Goal: Transaction & Acquisition: Book appointment/travel/reservation

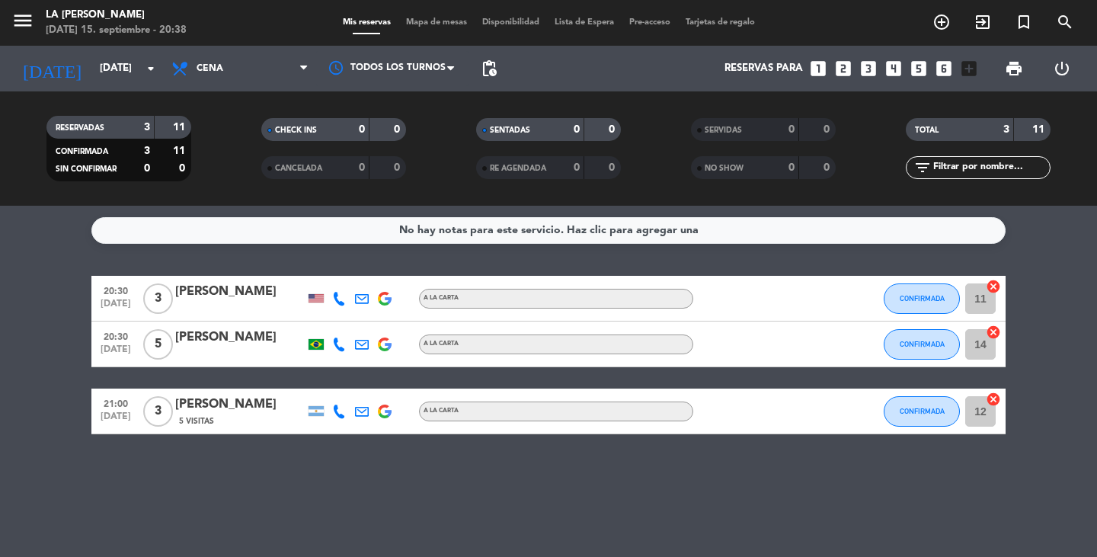
click at [1017, 486] on div "No hay notas para este servicio. Haz clic para agregar una 20:30 [DATE] 3 [PERS…" at bounding box center [548, 381] width 1097 height 351
click at [899, 74] on icon "looks_4" at bounding box center [893, 69] width 20 height 20
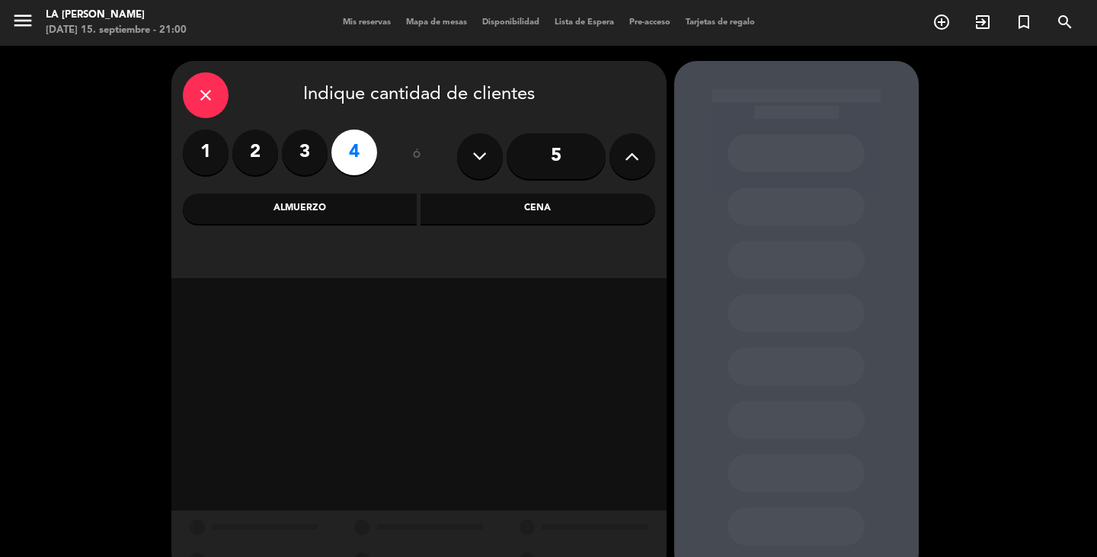
click at [552, 208] on div "Cena" at bounding box center [537, 208] width 235 height 30
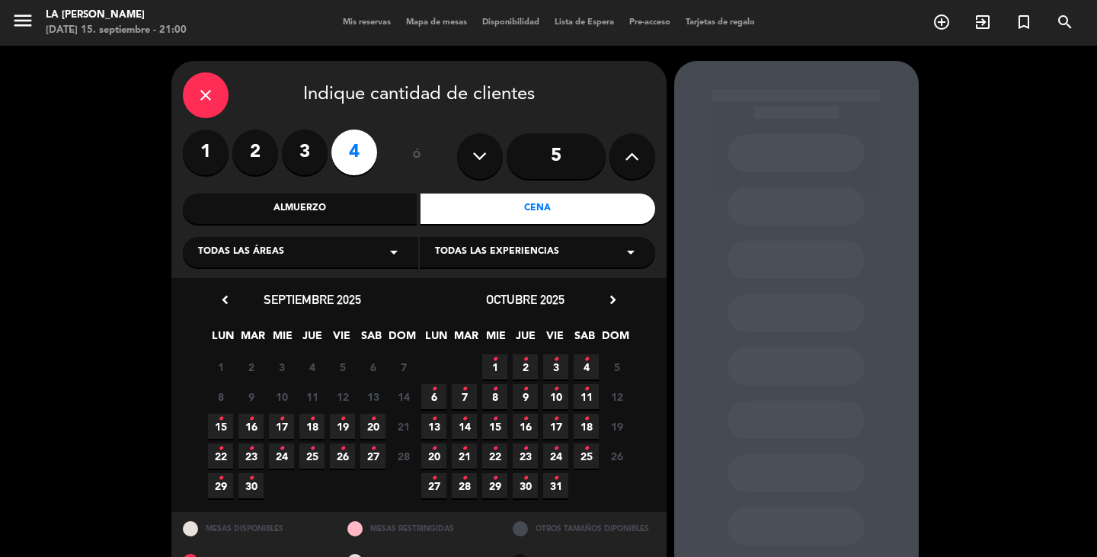
click at [288, 425] on span "17 •" at bounding box center [281, 426] width 25 height 25
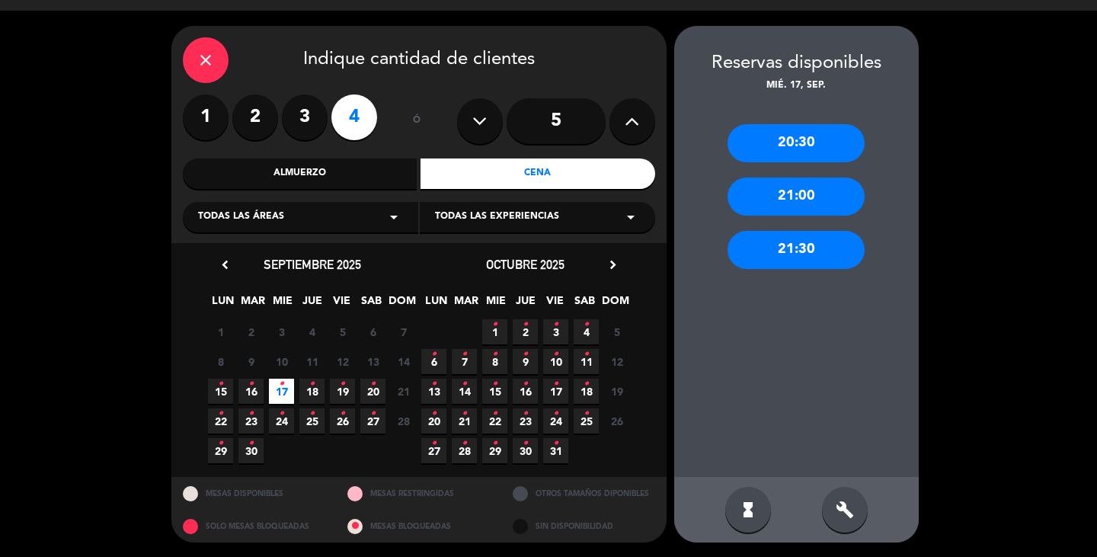
click at [787, 152] on div "20:30" at bounding box center [795, 143] width 137 height 38
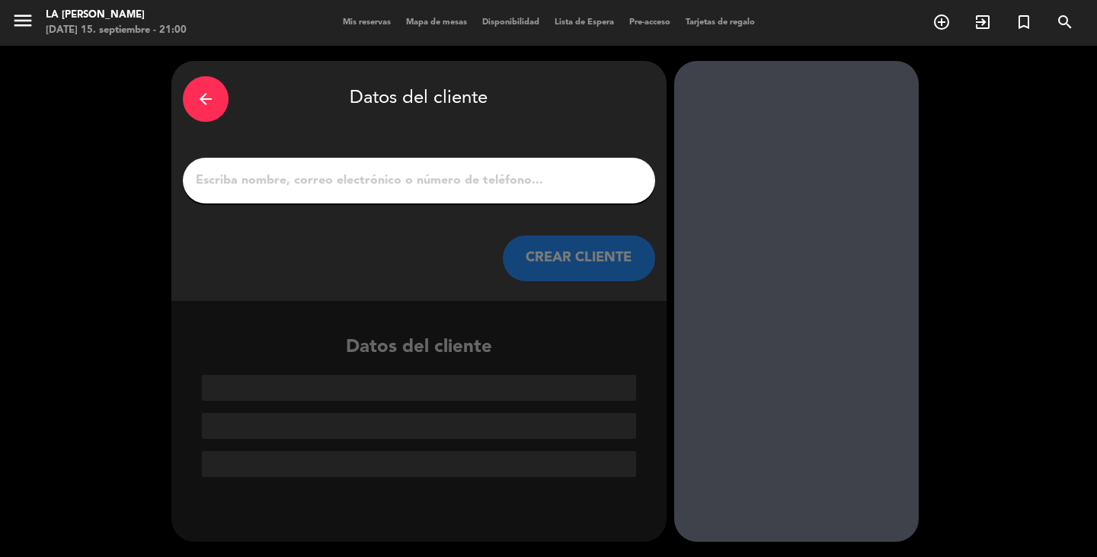
click at [382, 195] on div at bounding box center [419, 181] width 472 height 46
click at [385, 179] on input "1" at bounding box center [418, 180] width 449 height 21
type input "m"
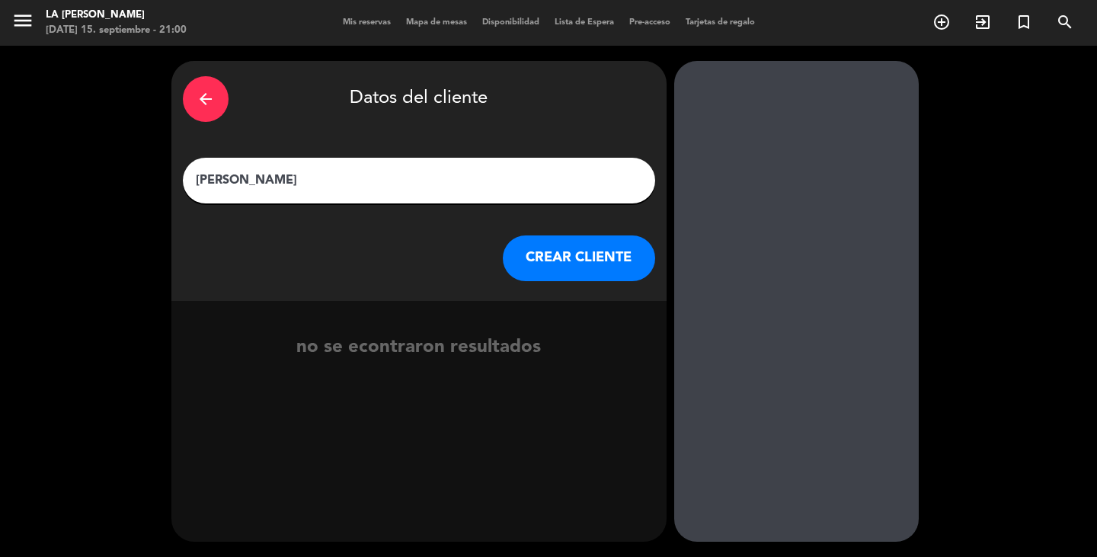
type input "[PERSON_NAME]"
click at [567, 269] on button "CREAR CLIENTE" at bounding box center [579, 258] width 152 height 46
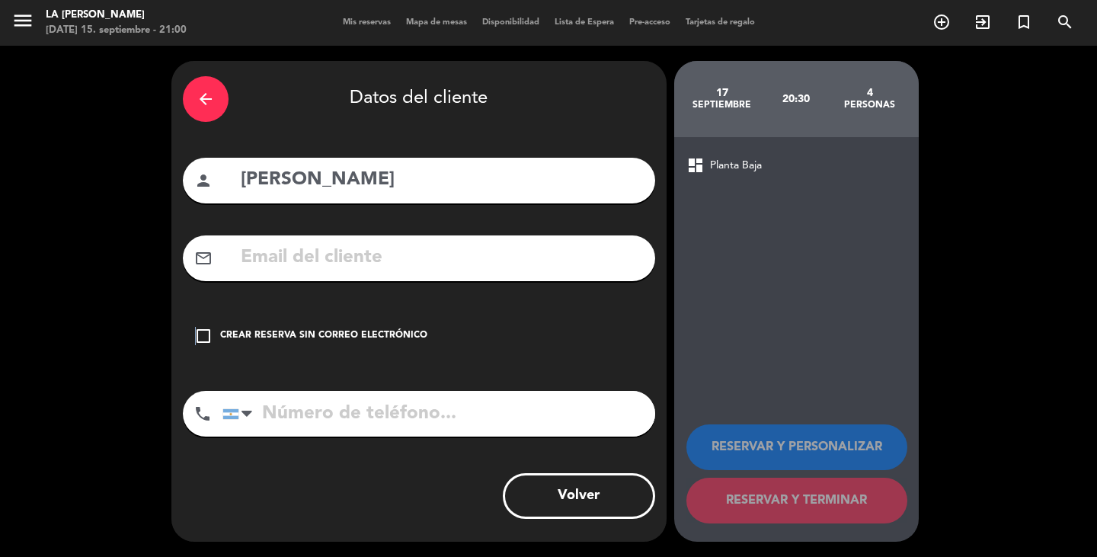
click at [194, 333] on icon "check_box_outline_blank" at bounding box center [203, 336] width 18 height 18
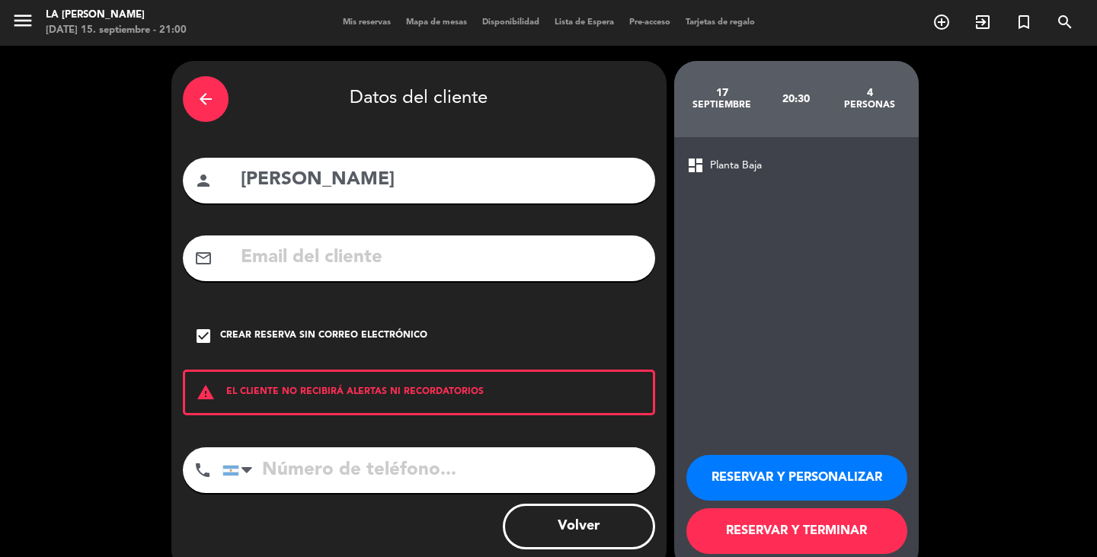
click at [465, 479] on input "tel" at bounding box center [438, 470] width 433 height 46
type input "3516169371"
click at [804, 525] on button "RESERVAR Y TERMINAR" at bounding box center [796, 531] width 221 height 46
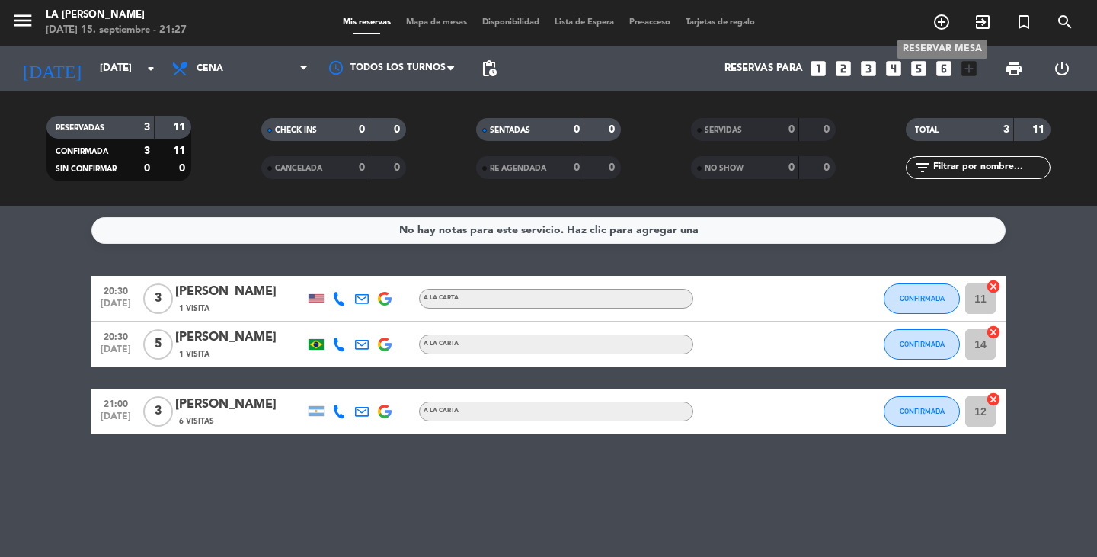
click at [946, 22] on icon "add_circle_outline" at bounding box center [941, 22] width 18 height 18
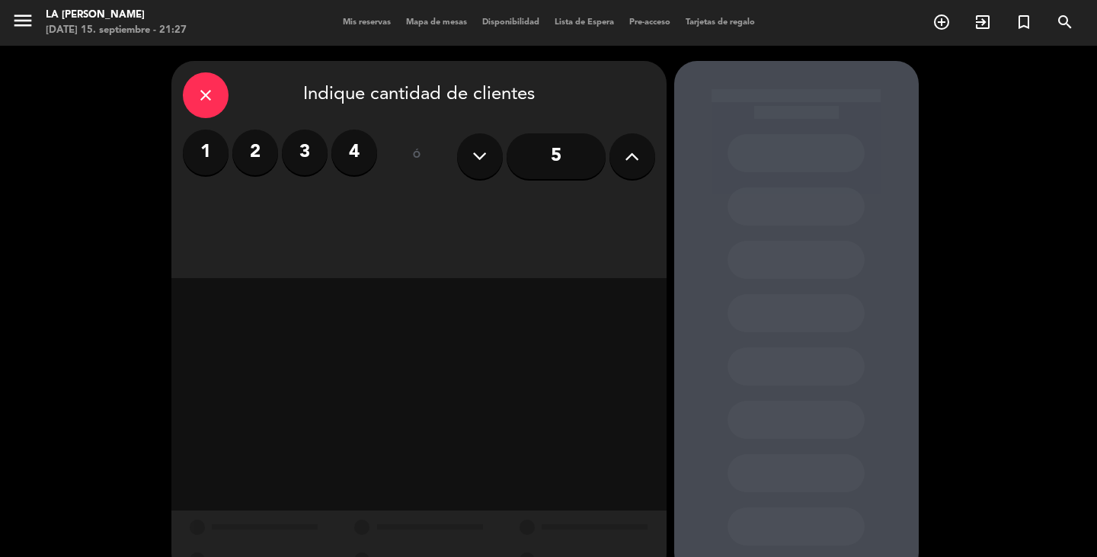
click at [639, 158] on icon at bounding box center [631, 156] width 14 height 23
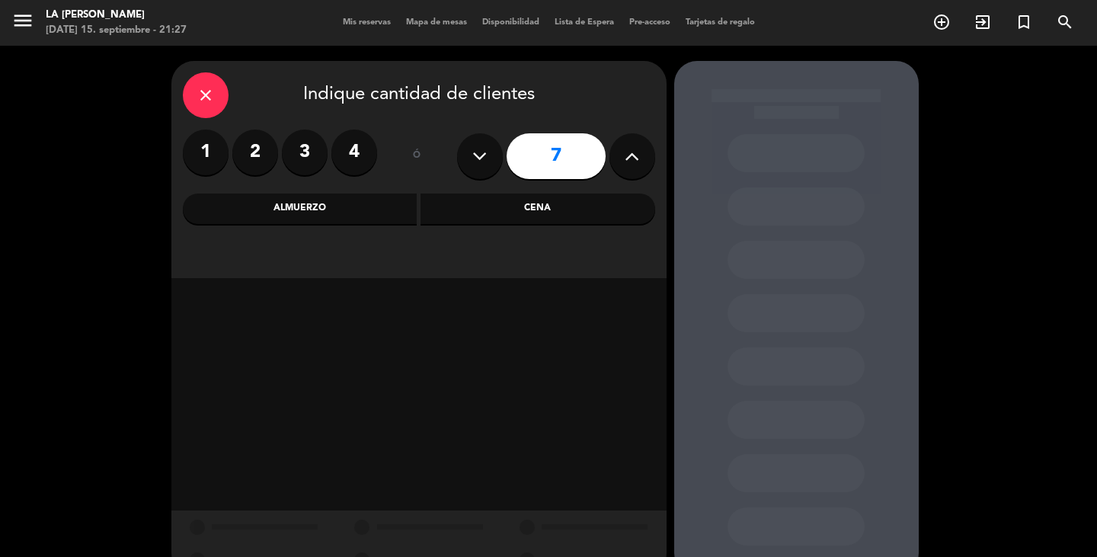
click at [639, 158] on icon at bounding box center [631, 156] width 14 height 23
type input "11"
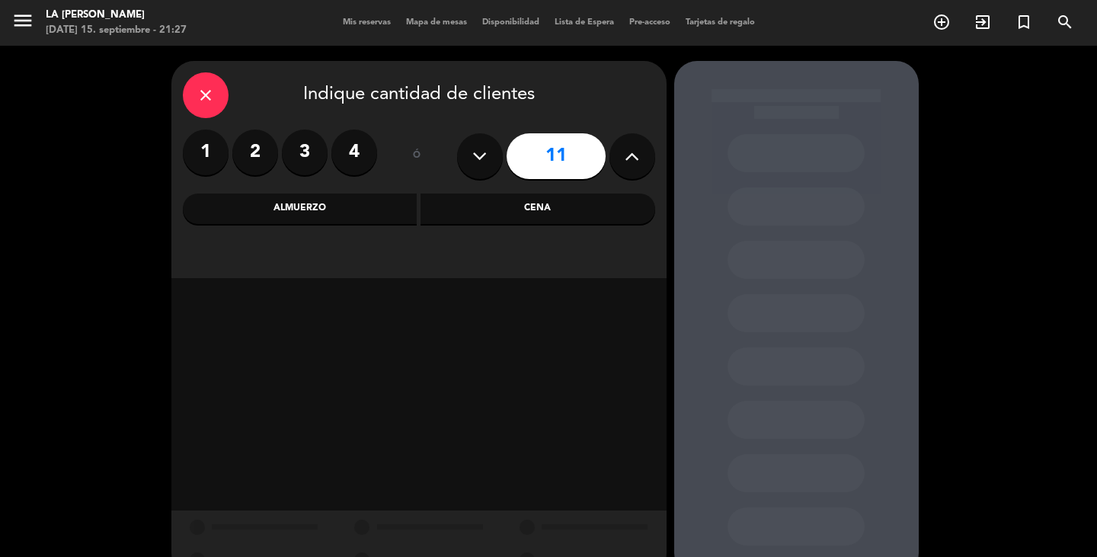
click at [595, 221] on div "Cena" at bounding box center [537, 208] width 235 height 30
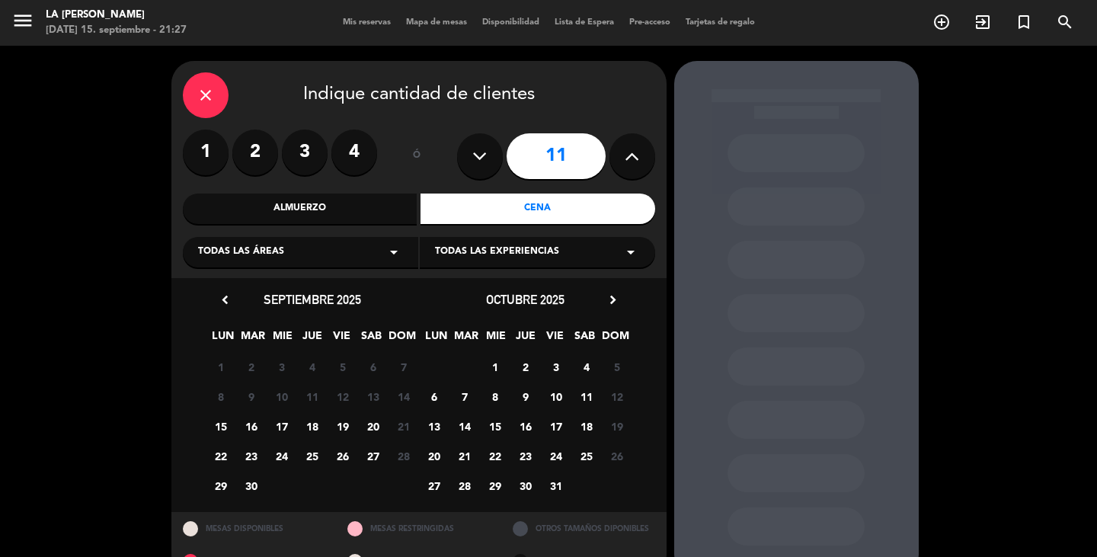
click at [256, 423] on span "16" at bounding box center [250, 426] width 25 height 25
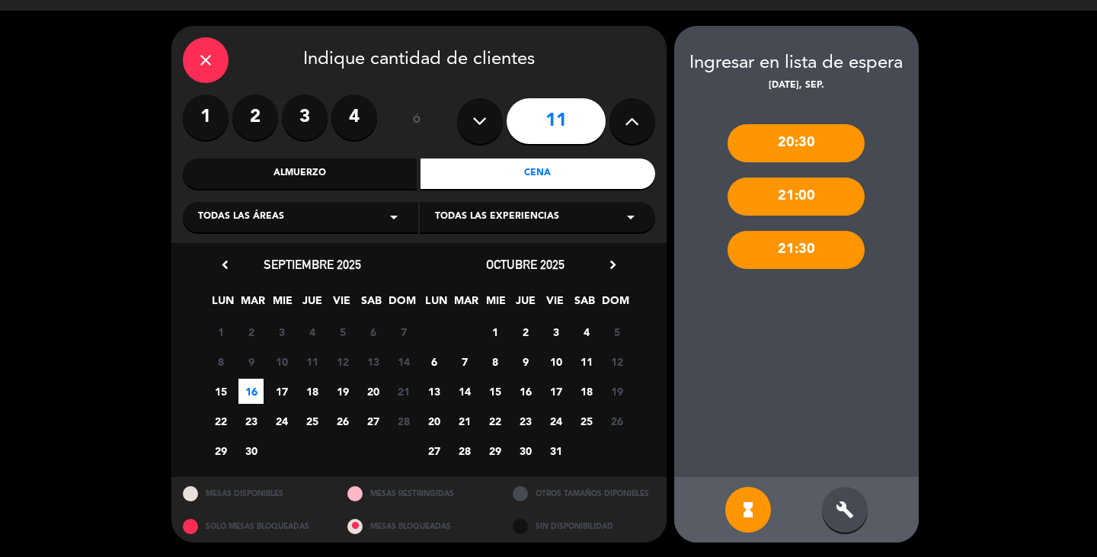
click at [849, 521] on div "build" at bounding box center [845, 510] width 46 height 46
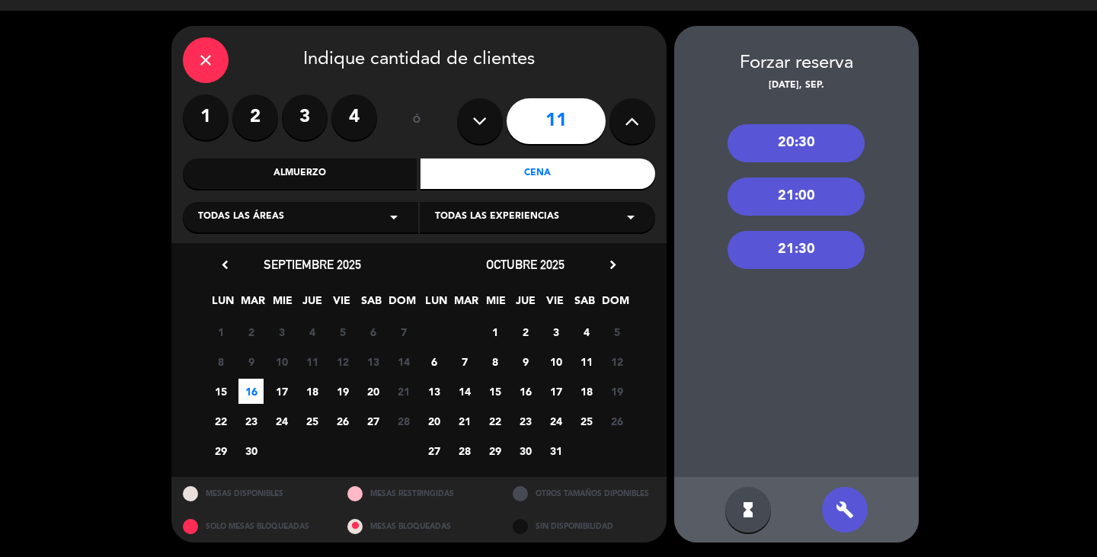
click at [802, 265] on div "21:30" at bounding box center [795, 250] width 137 height 38
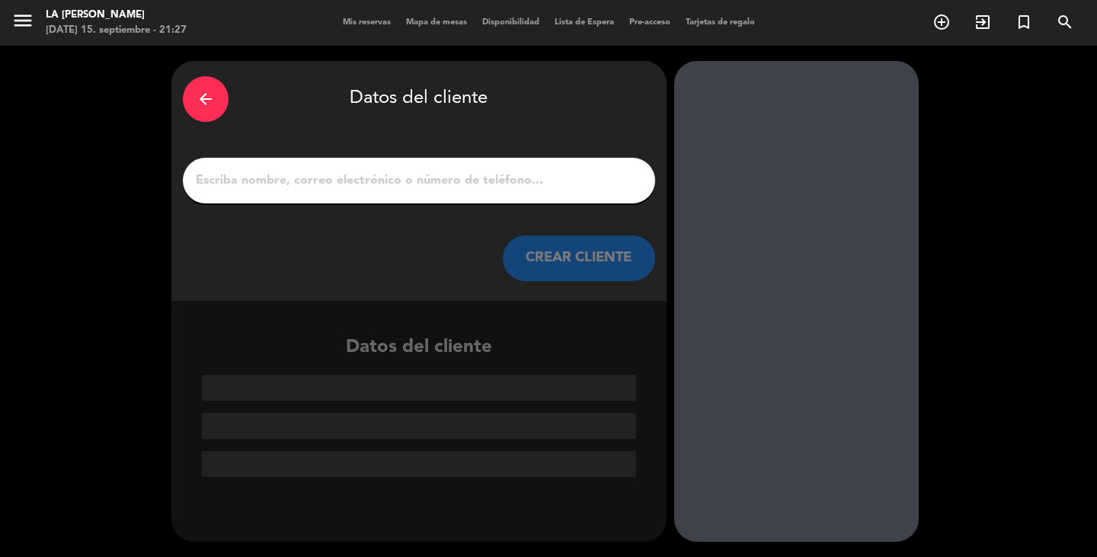
click at [343, 162] on div at bounding box center [419, 181] width 472 height 46
click at [347, 187] on input "1" at bounding box center [418, 180] width 449 height 21
type input "o"
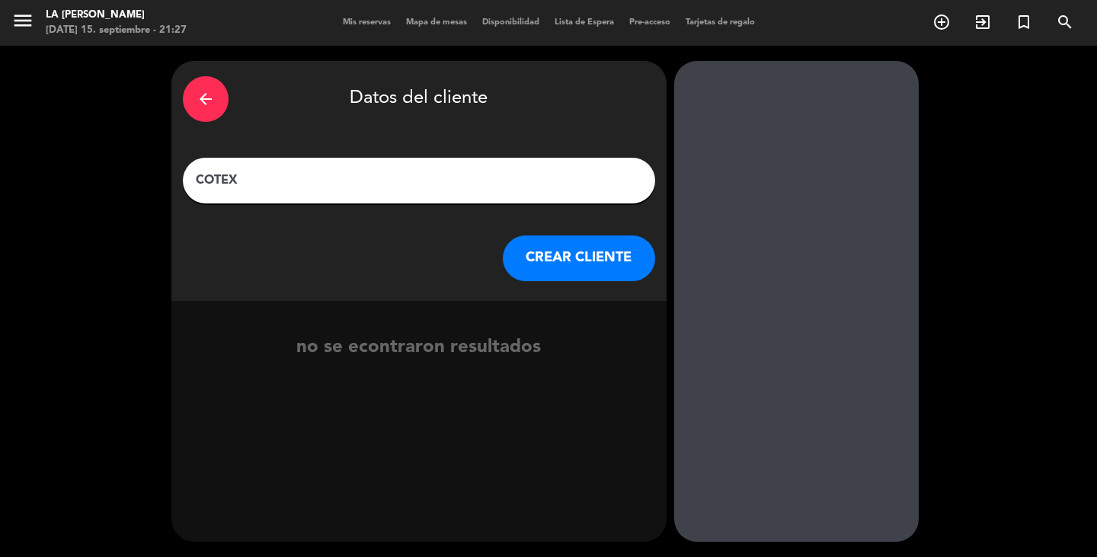
type input "COTEX"
click at [513, 231] on div "arrow_back Datos del cliente COTEX CREAR CLIENTE" at bounding box center [418, 181] width 495 height 240
click at [532, 245] on button "CREAR CLIENTE" at bounding box center [579, 258] width 152 height 46
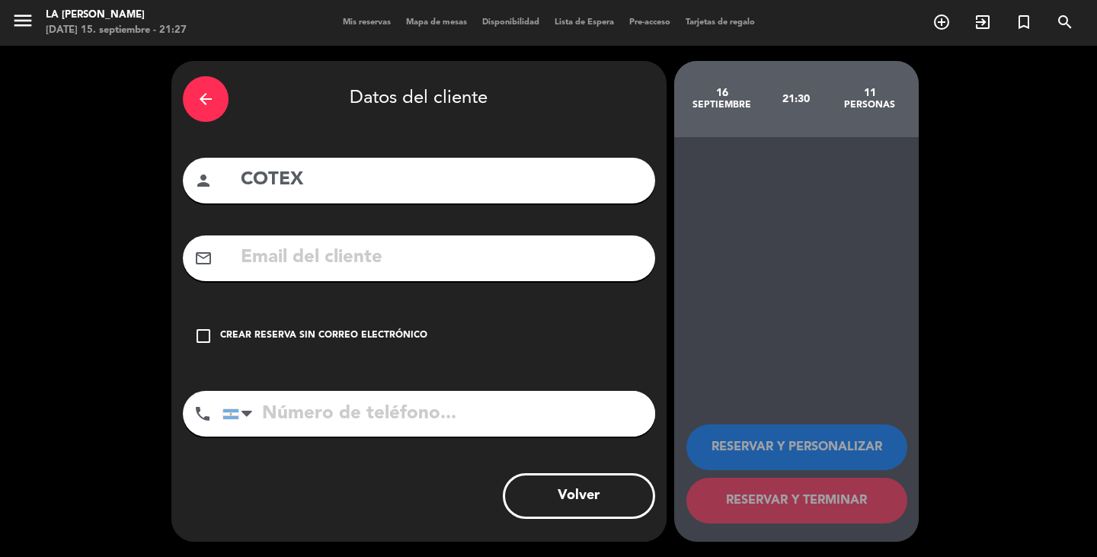
click at [289, 329] on div "Crear reserva sin correo electrónico" at bounding box center [323, 335] width 207 height 15
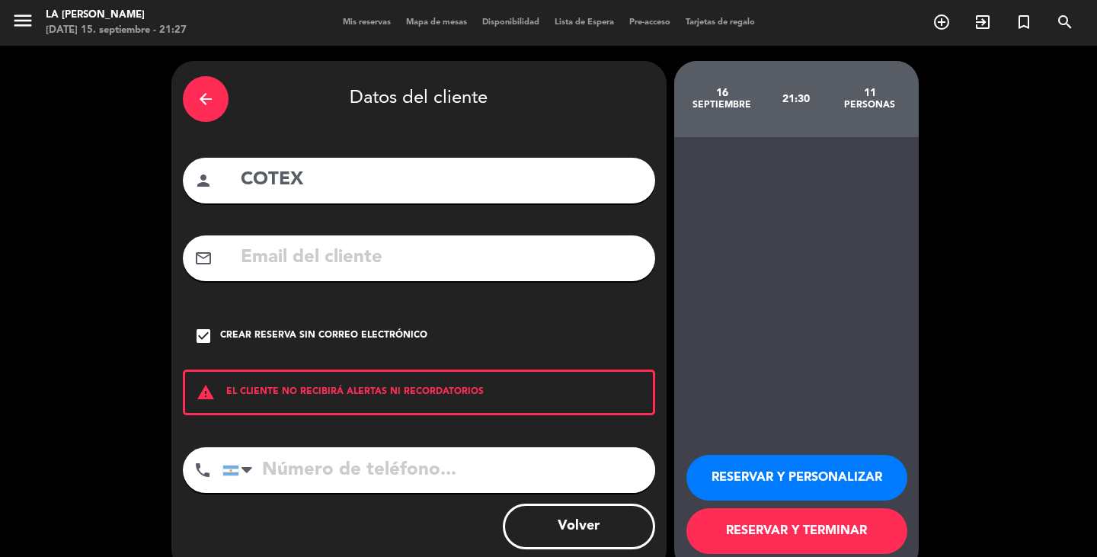
click at [828, 535] on button "RESERVAR Y TERMINAR" at bounding box center [796, 531] width 221 height 46
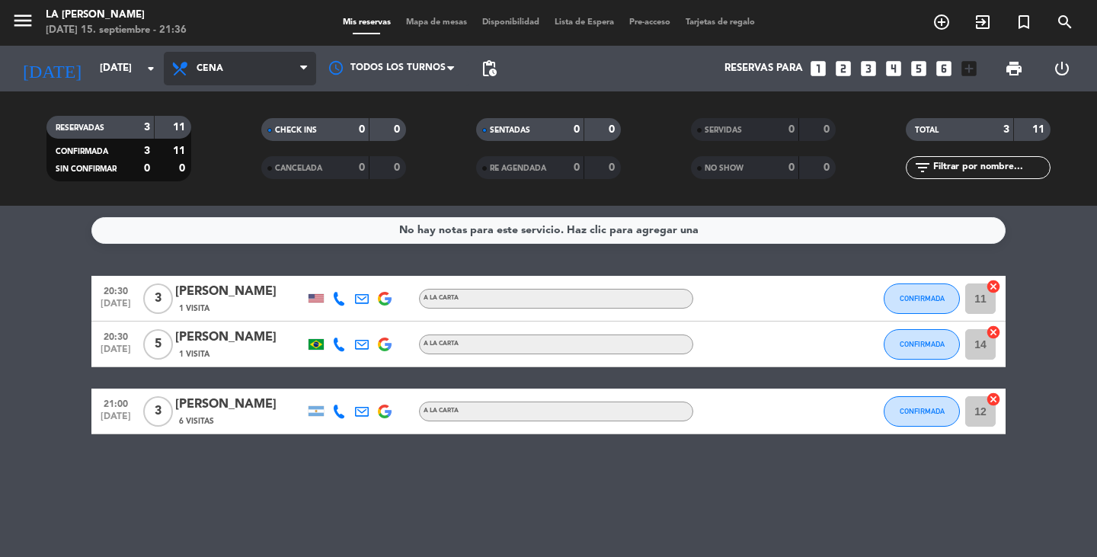
click at [204, 59] on span "Cena" at bounding box center [240, 69] width 152 height 34
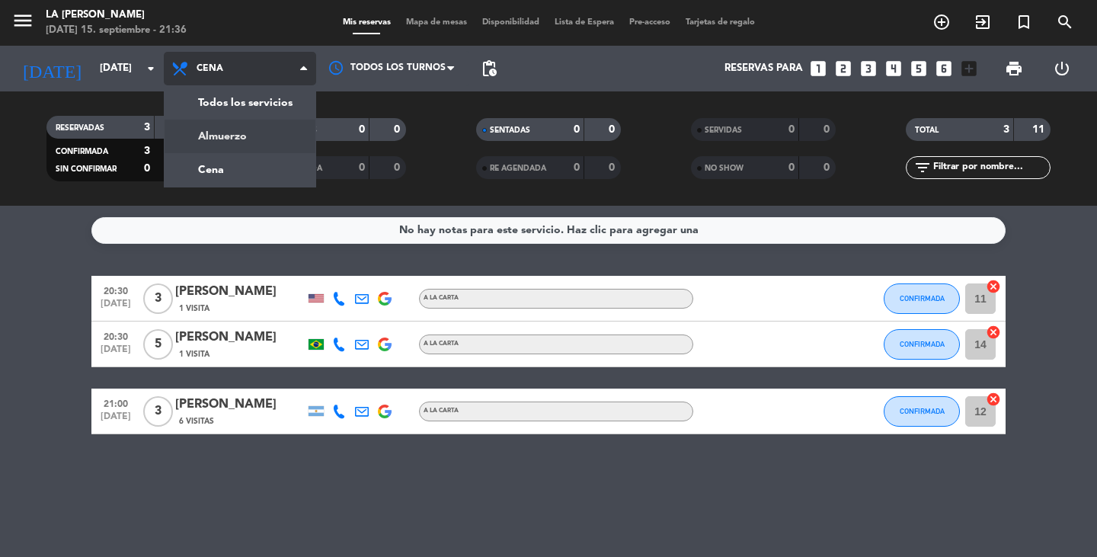
click at [225, 136] on div "menu LA [PERSON_NAME] [DATE] 15. septiembre - 21:36 Mis reservas Mapa de mesas …" at bounding box center [548, 103] width 1097 height 206
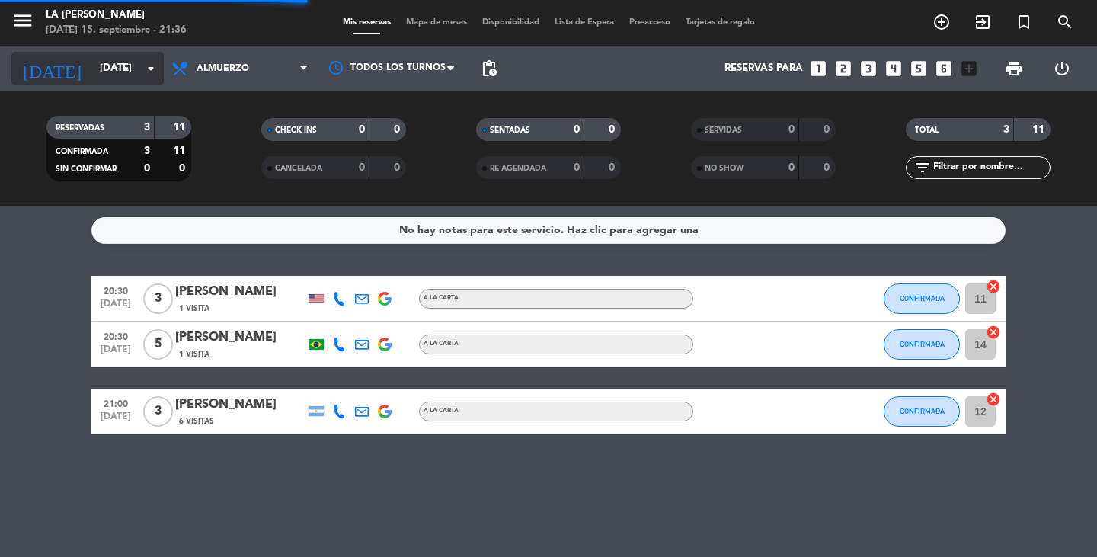
click at [126, 63] on input "[DATE]" at bounding box center [159, 68] width 134 height 27
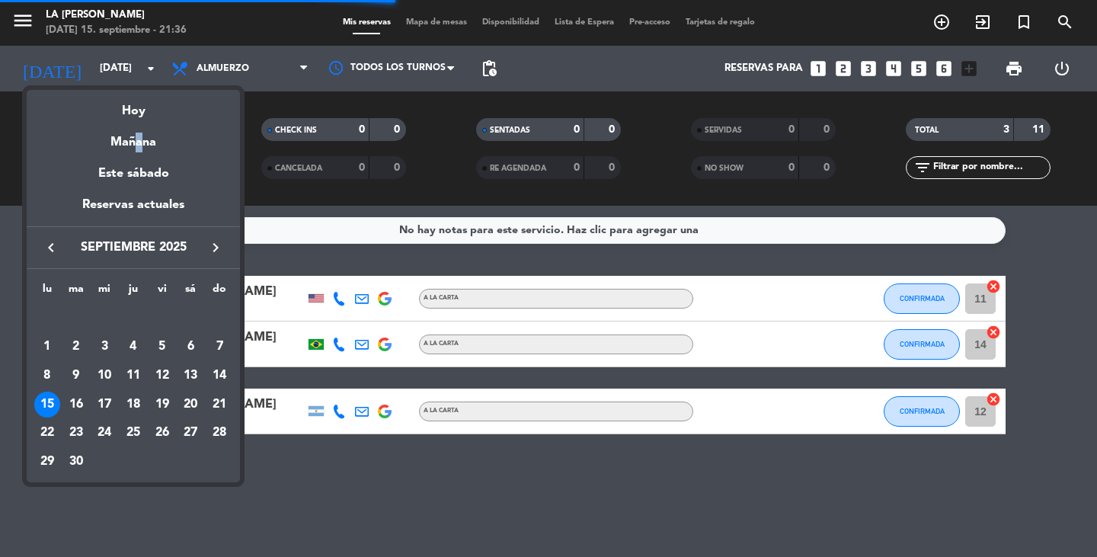
click at [133, 137] on div "Mañana" at bounding box center [133, 136] width 213 height 31
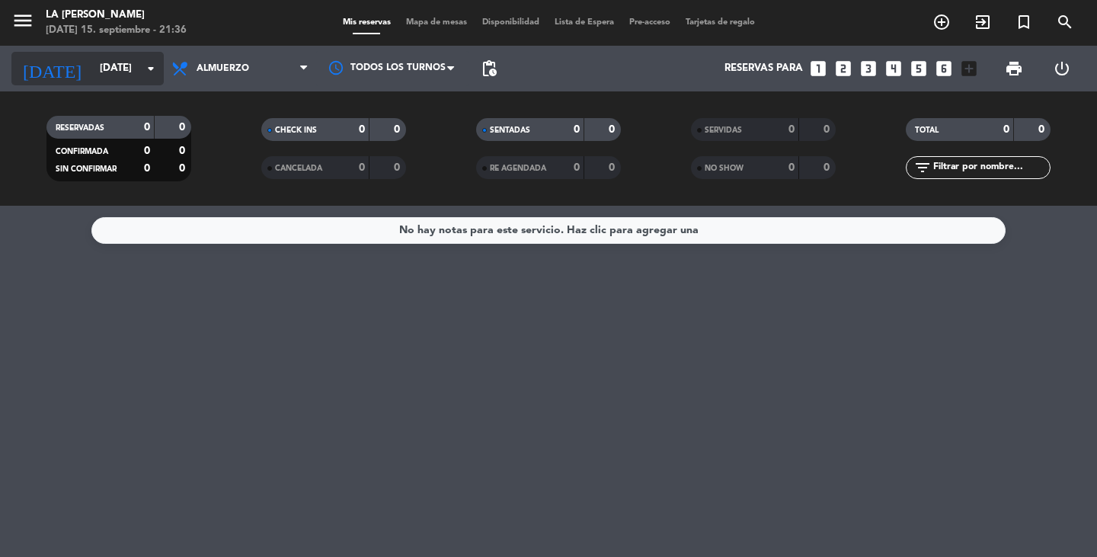
click at [92, 57] on input "[DATE]" at bounding box center [159, 68] width 134 height 27
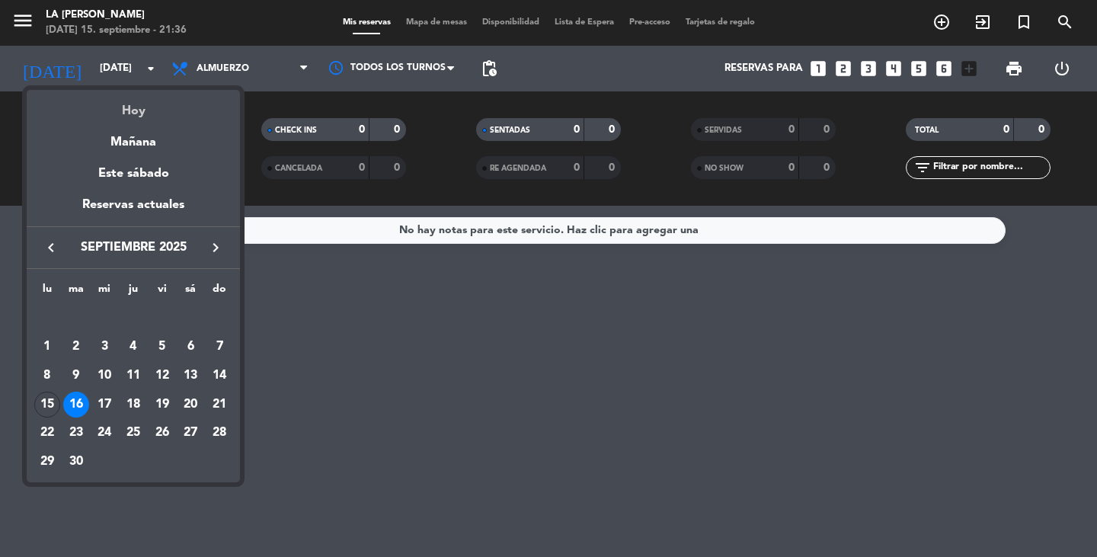
click at [131, 105] on div "Hoy" at bounding box center [133, 105] width 213 height 31
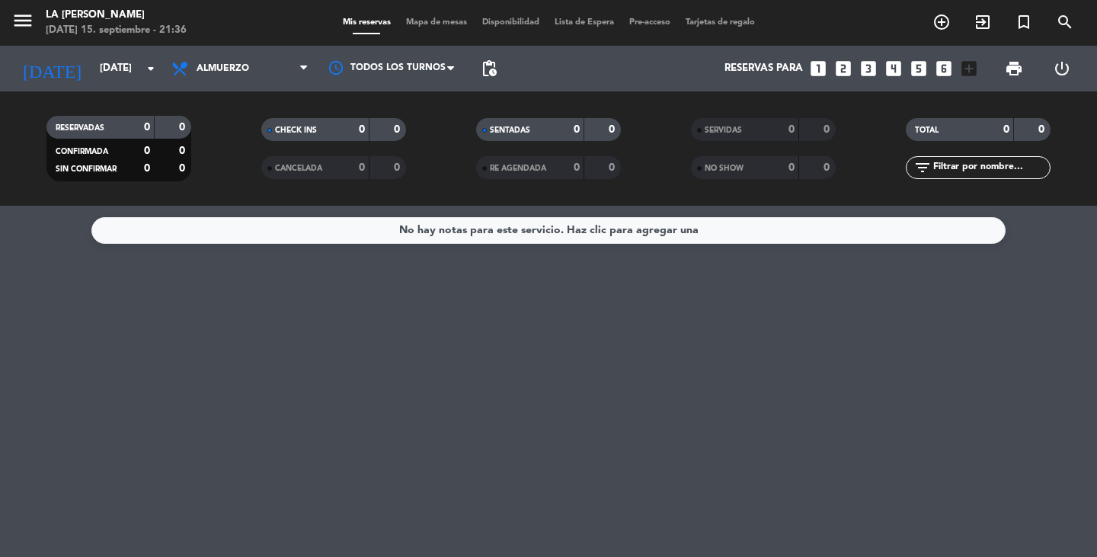
type input "[DATE]"
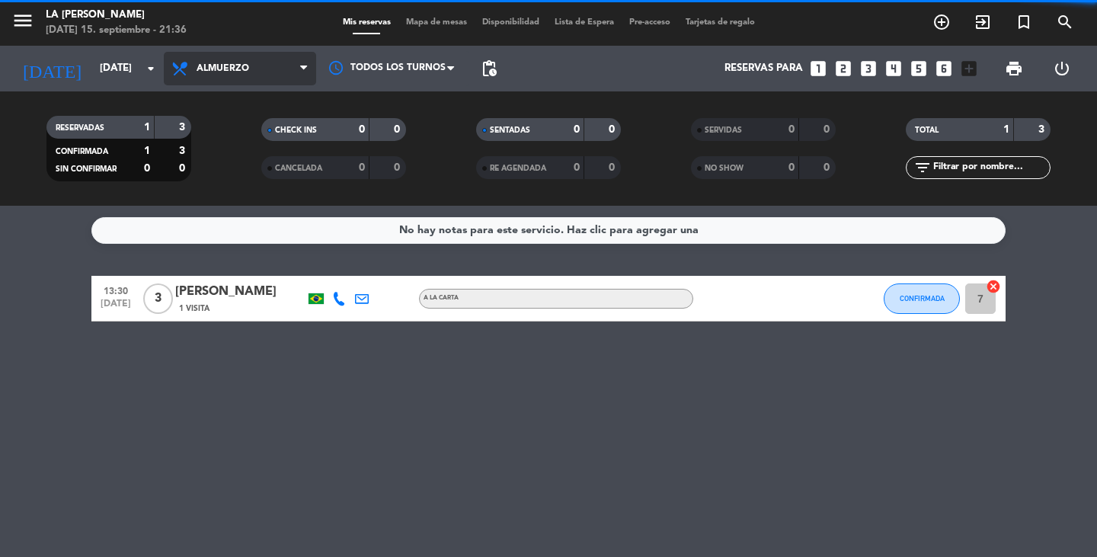
click at [199, 60] on span "Almuerzo" at bounding box center [240, 69] width 152 height 34
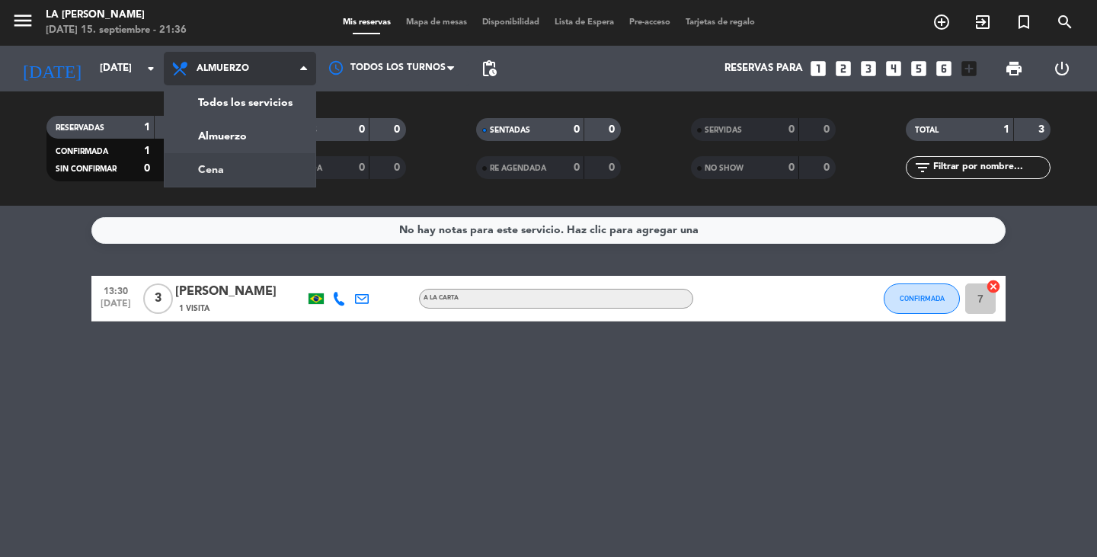
click at [230, 175] on div "menu LA [PERSON_NAME] [DATE] 15. septiembre - 21:36 Mis reservas Mapa de mesas …" at bounding box center [548, 103] width 1097 height 206
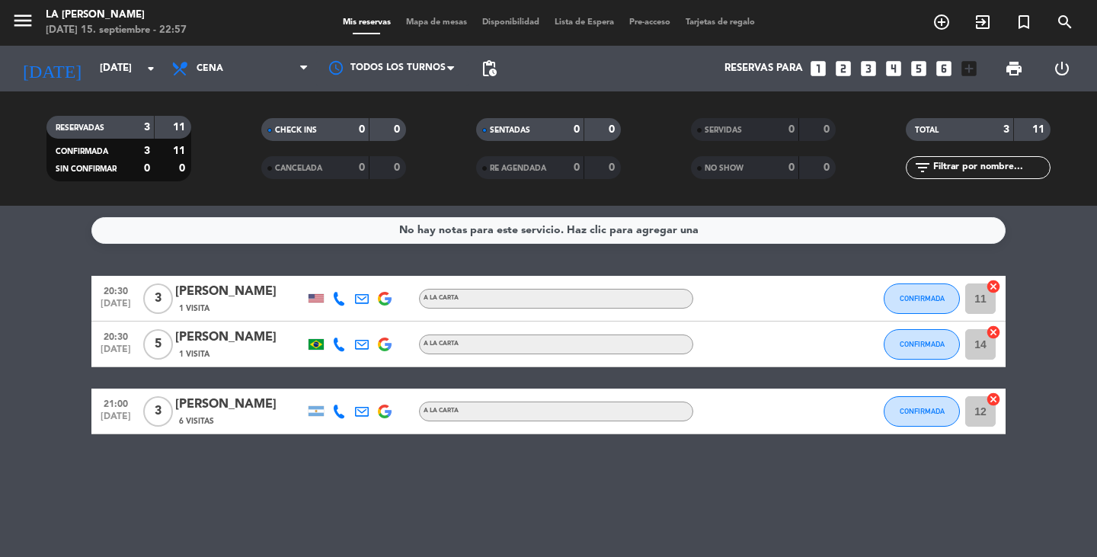
click at [871, 70] on icon "looks_3" at bounding box center [868, 69] width 20 height 20
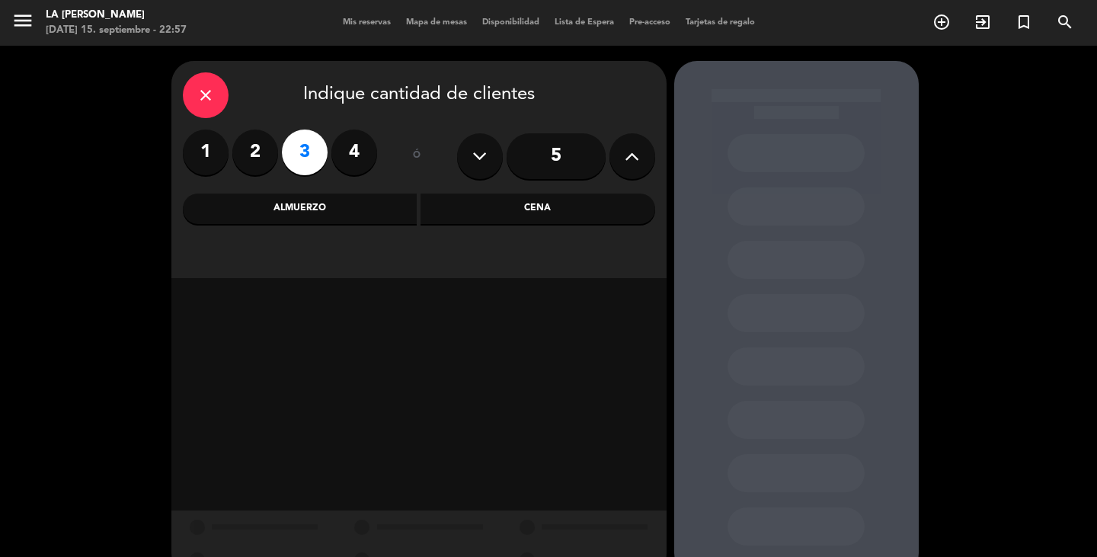
drag, startPoint x: 553, startPoint y: 207, endPoint x: 506, endPoint y: 224, distance: 50.1
click at [553, 207] on div "Cena" at bounding box center [537, 208] width 235 height 30
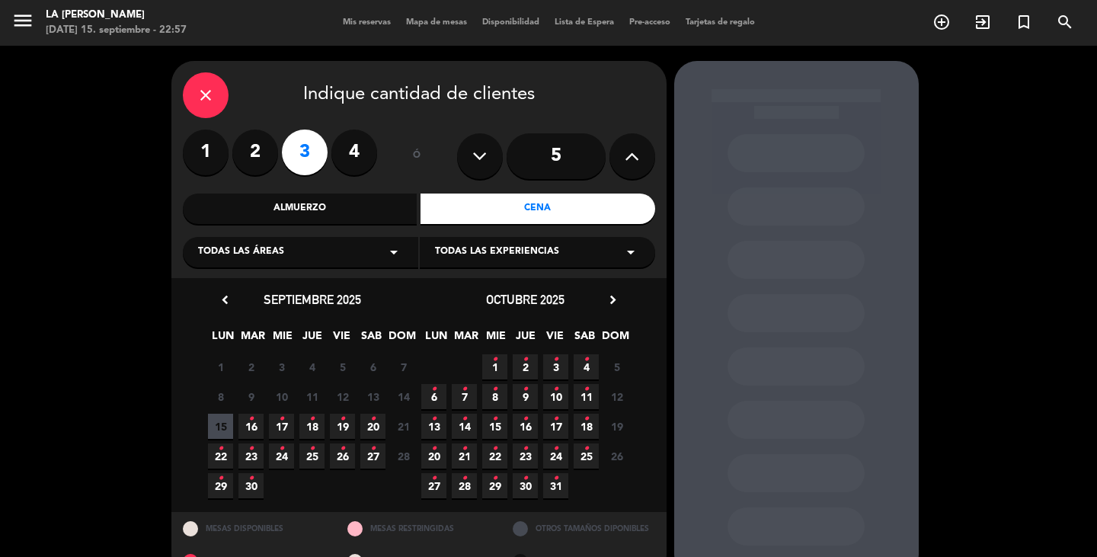
click at [259, 428] on span "16 •" at bounding box center [250, 426] width 25 height 25
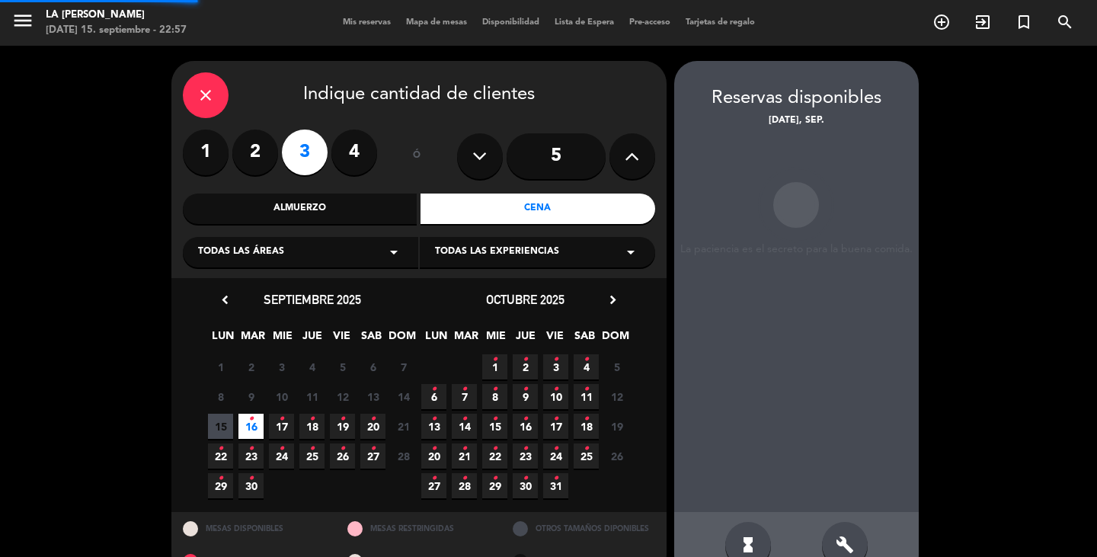
scroll to position [35, 0]
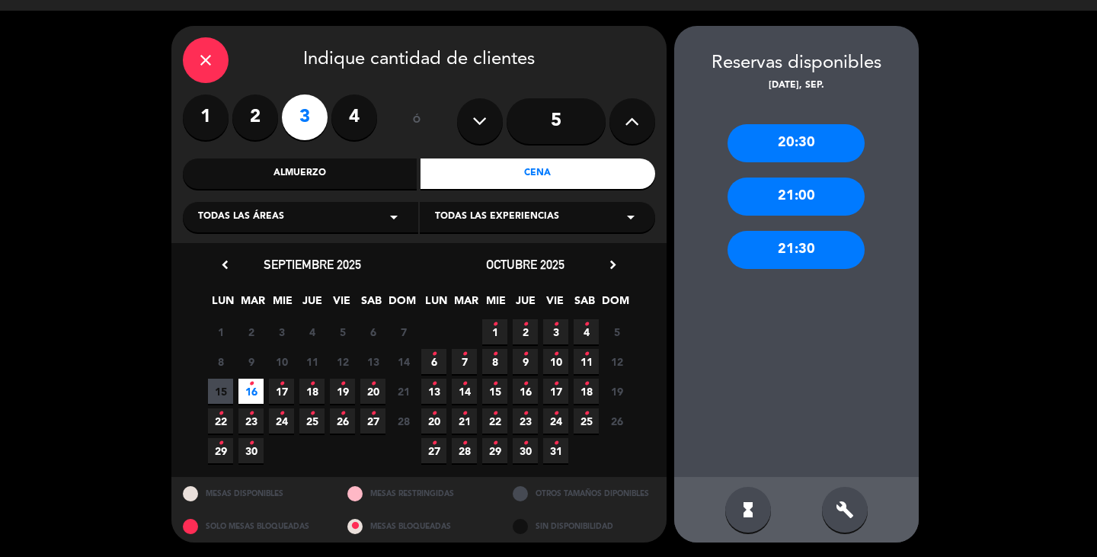
click at [791, 136] on div "20:30" at bounding box center [795, 143] width 137 height 38
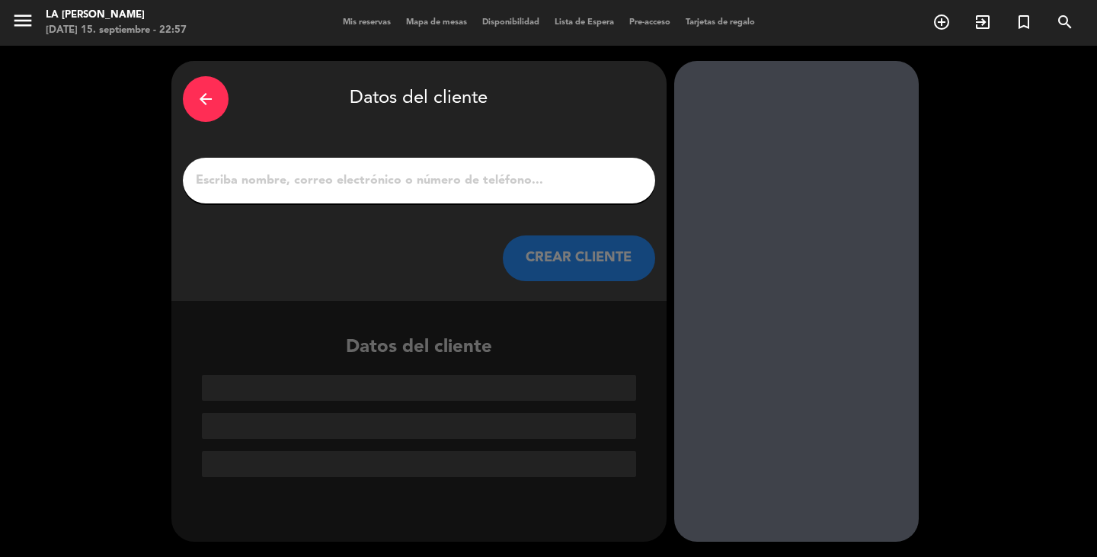
click at [373, 187] on input "1" at bounding box center [418, 180] width 449 height 21
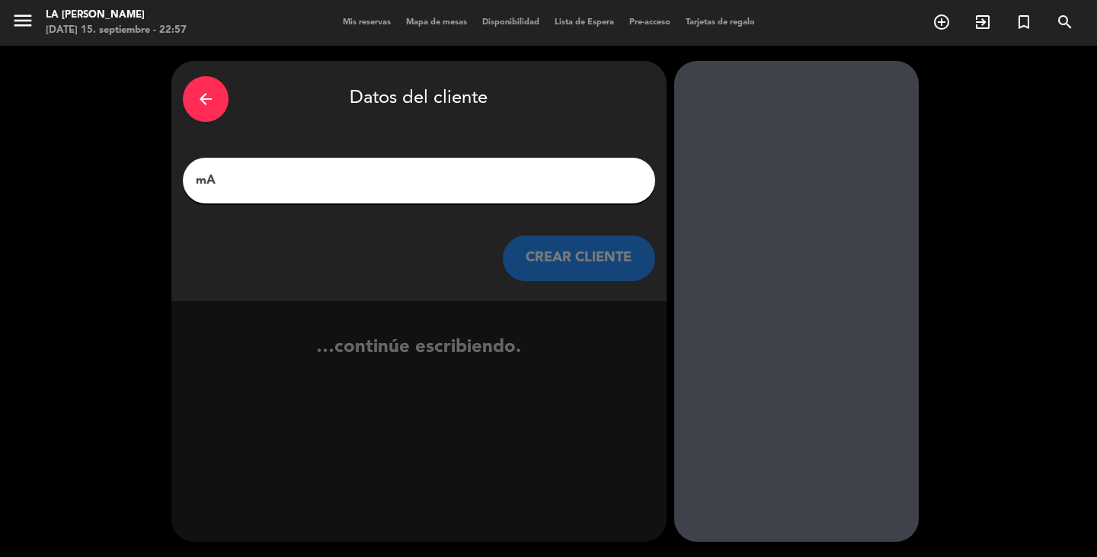
type input "m"
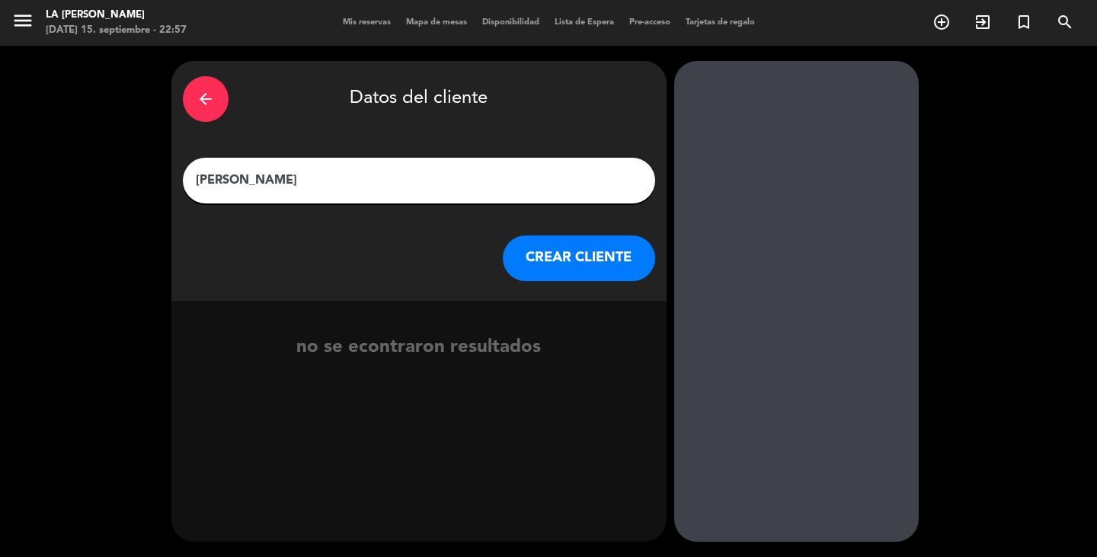
type input "[PERSON_NAME]"
click at [595, 257] on button "CREAR CLIENTE" at bounding box center [579, 258] width 152 height 46
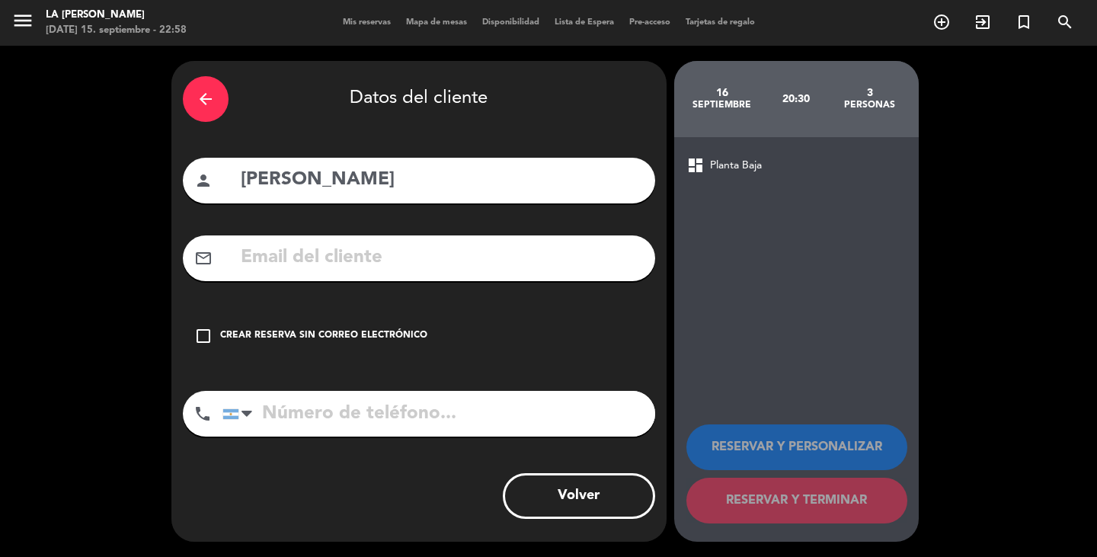
click at [193, 97] on div "arrow_back" at bounding box center [206, 99] width 46 height 46
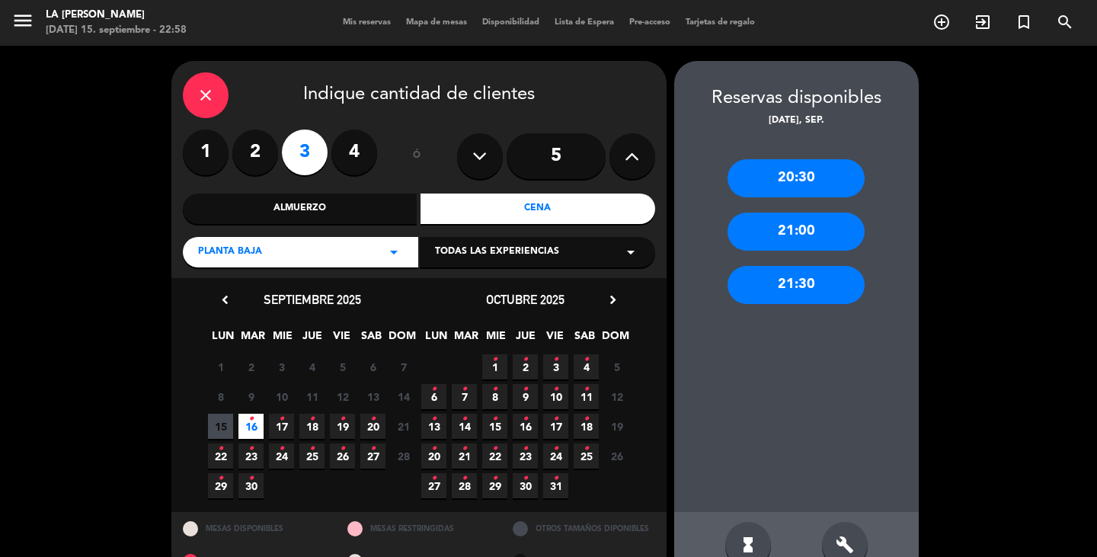
click at [244, 421] on span "16 •" at bounding box center [250, 426] width 25 height 25
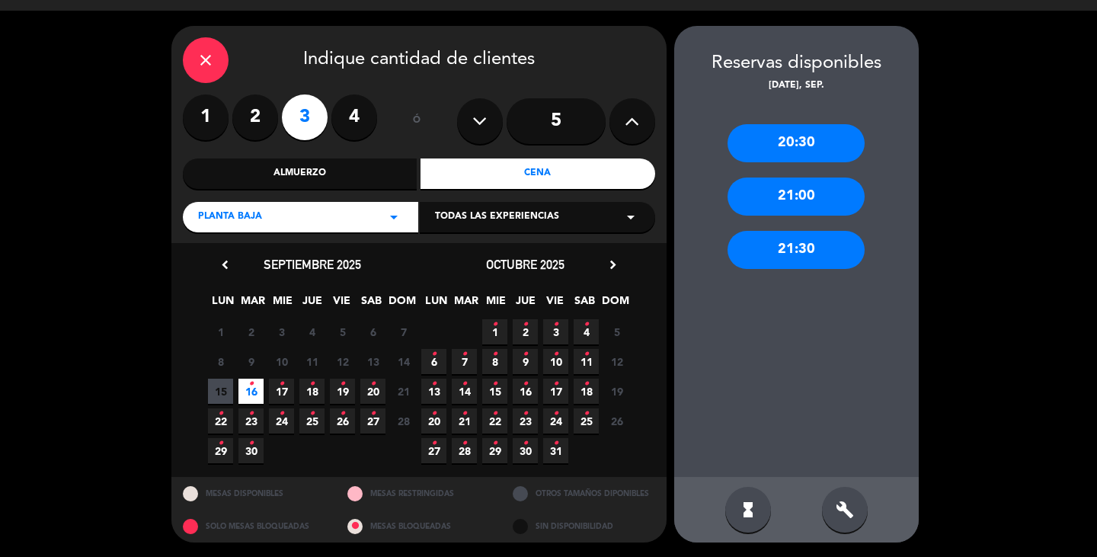
click at [791, 140] on div "20:30" at bounding box center [795, 143] width 137 height 38
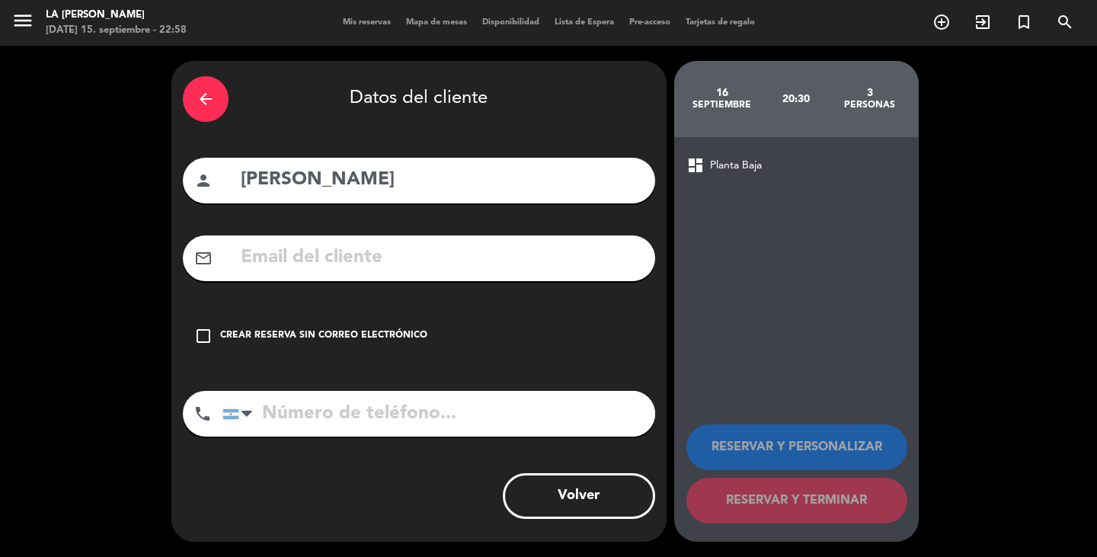
click at [417, 177] on input "[PERSON_NAME]" at bounding box center [441, 179] width 404 height 31
type input "[PERSON_NAME] de Renault"
click at [231, 324] on div "check_box_outline_blank Crear reserva sin correo electrónico" at bounding box center [419, 336] width 472 height 46
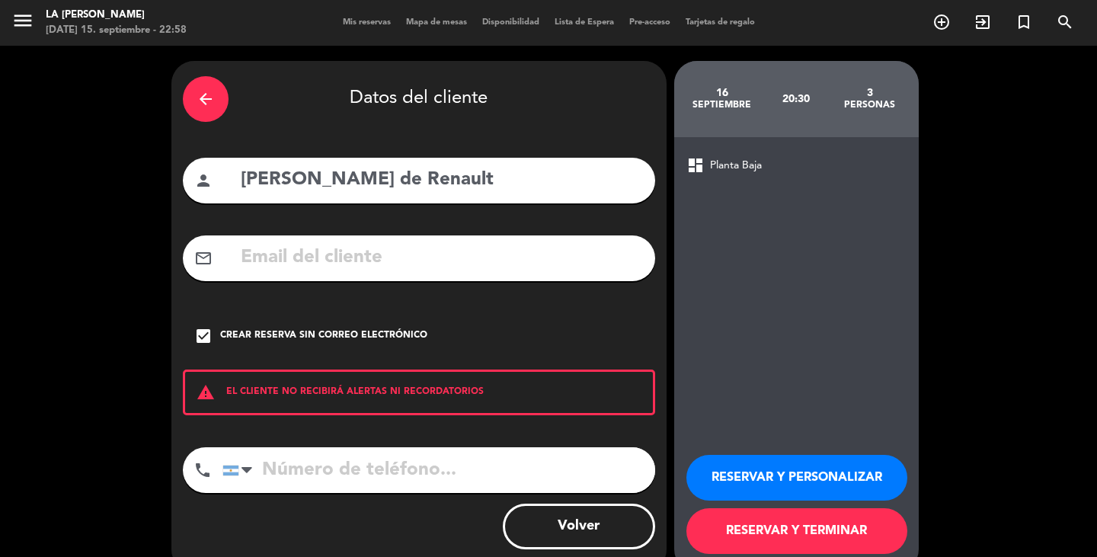
click at [359, 480] on input "tel" at bounding box center [438, 470] width 433 height 46
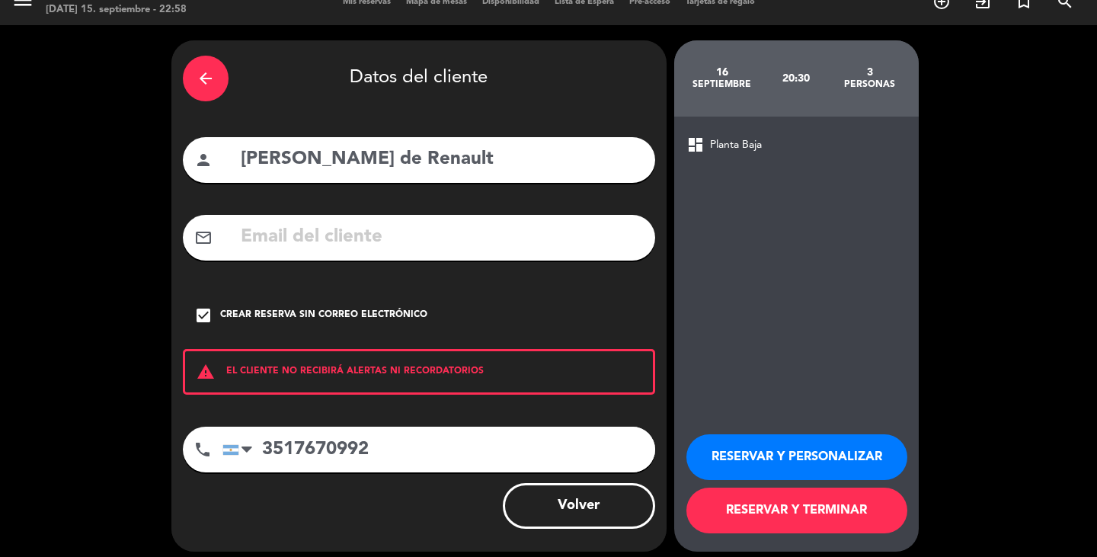
scroll to position [30, 0]
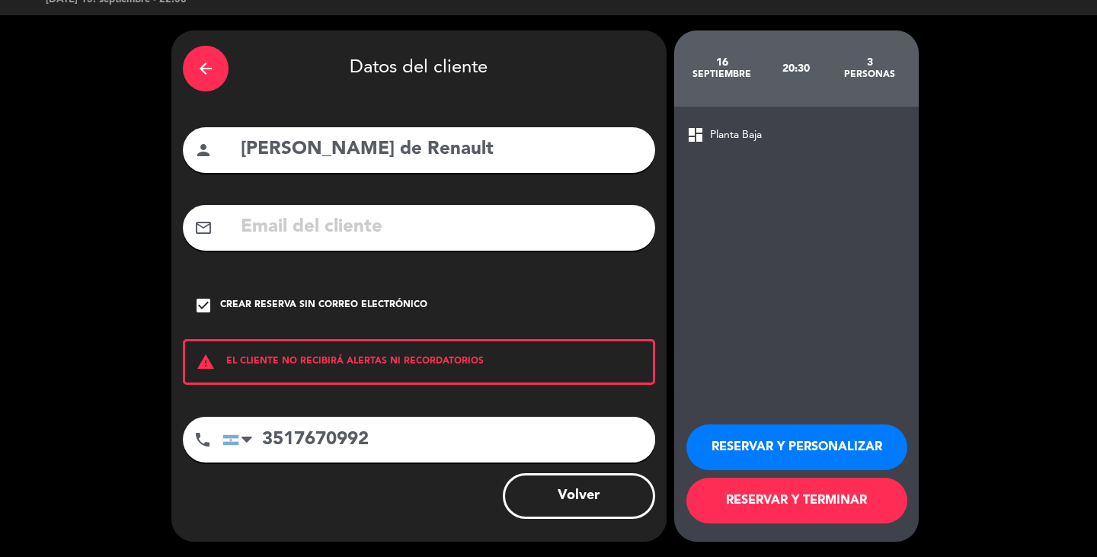
type input "3517670992"
click at [800, 499] on button "RESERVAR Y TERMINAR" at bounding box center [796, 501] width 221 height 46
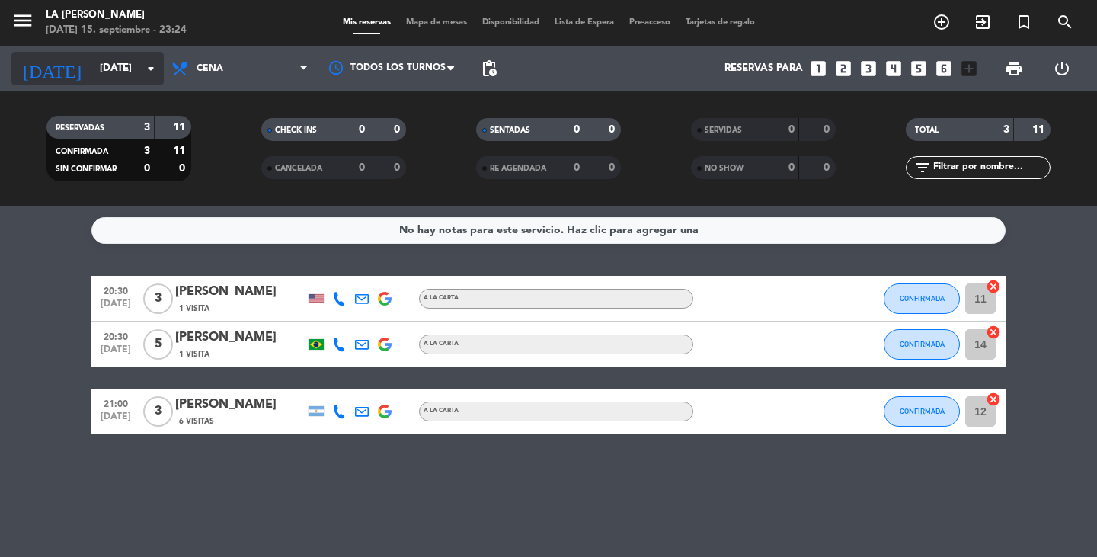
click at [120, 72] on input "[DATE]" at bounding box center [159, 68] width 134 height 27
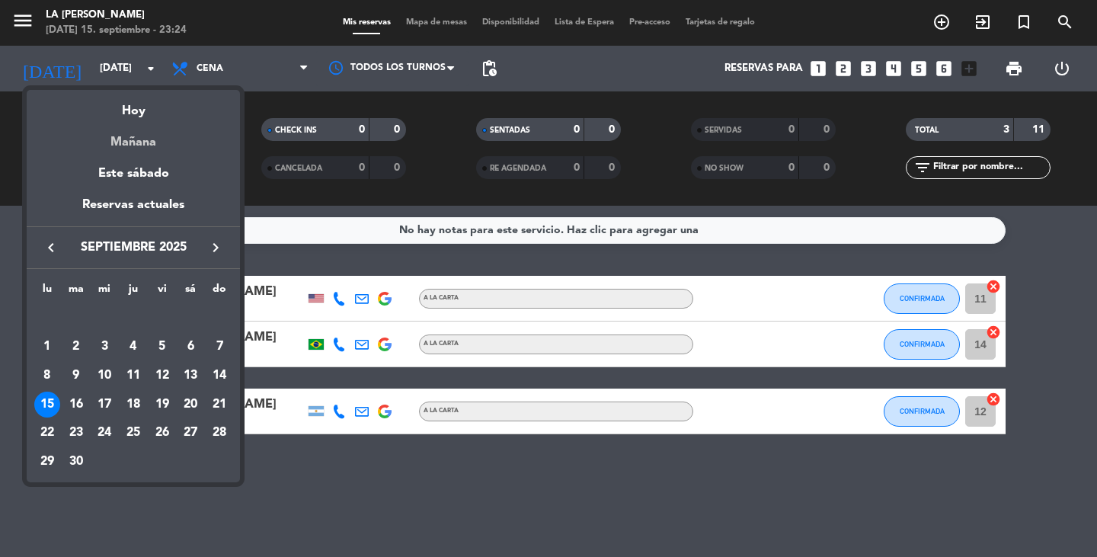
click at [120, 137] on div "Mañana" at bounding box center [133, 136] width 213 height 31
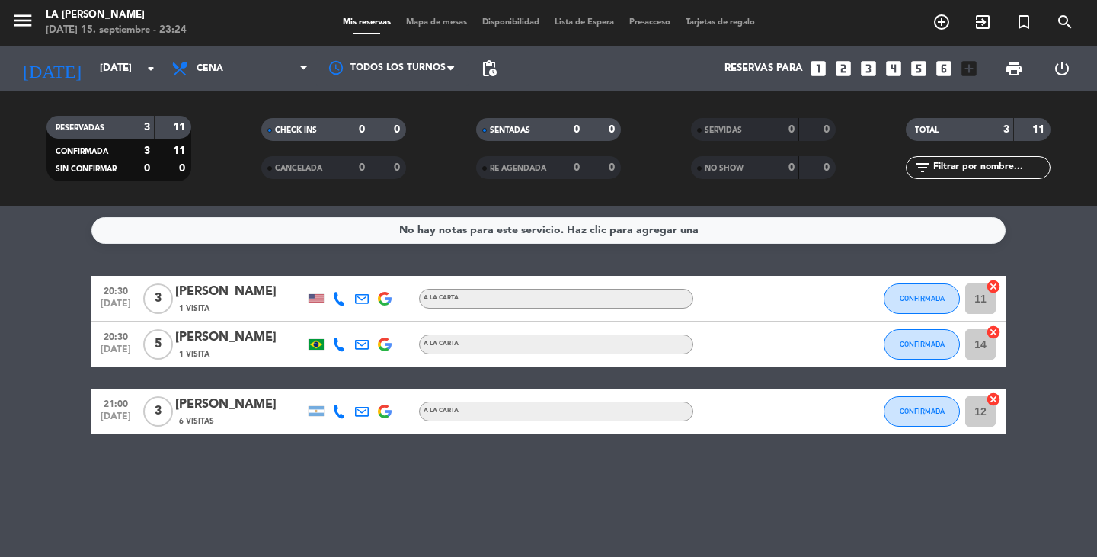
type input "[DATE]"
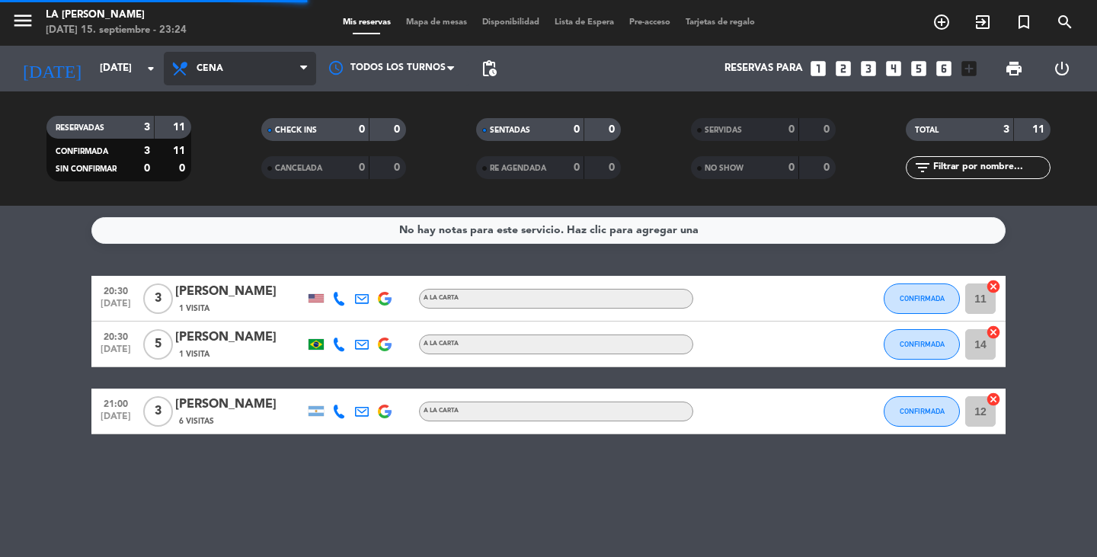
click at [251, 65] on span "Cena" at bounding box center [240, 69] width 152 height 34
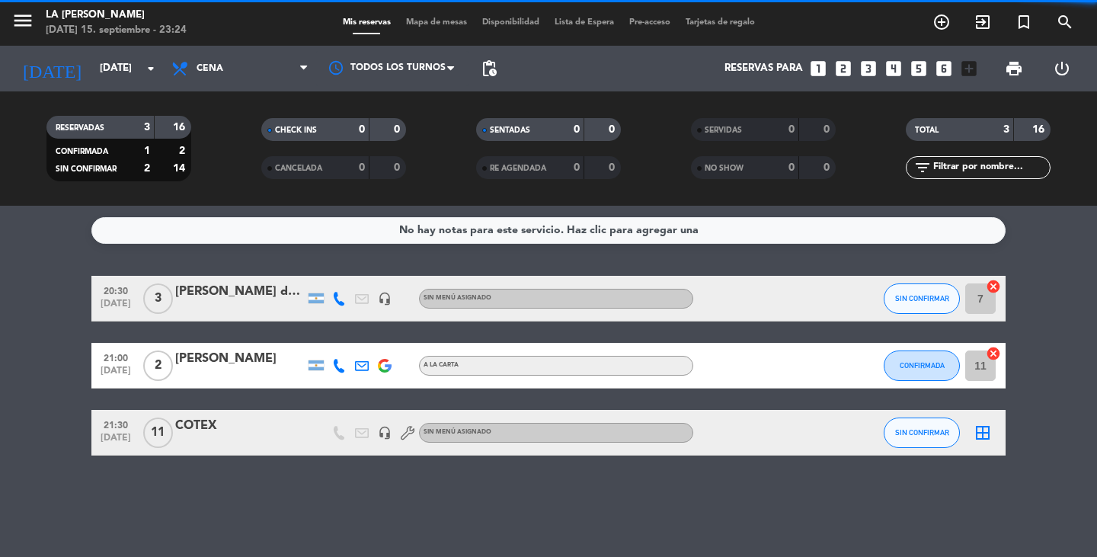
click at [241, 139] on filter-checkbox "CHECK INS 0 0" at bounding box center [333, 129] width 215 height 23
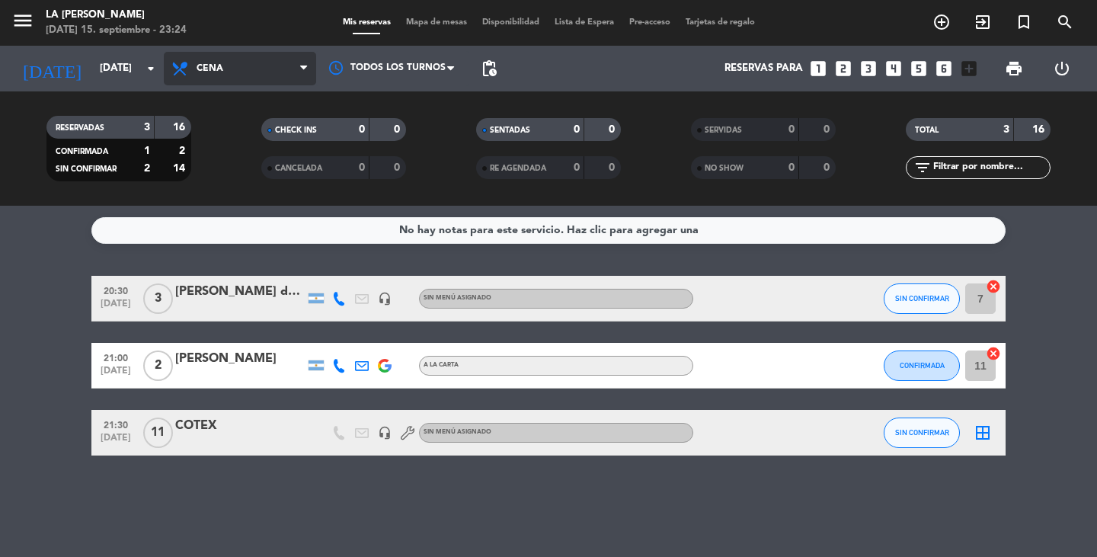
click at [231, 70] on span "Cena" at bounding box center [240, 69] width 152 height 34
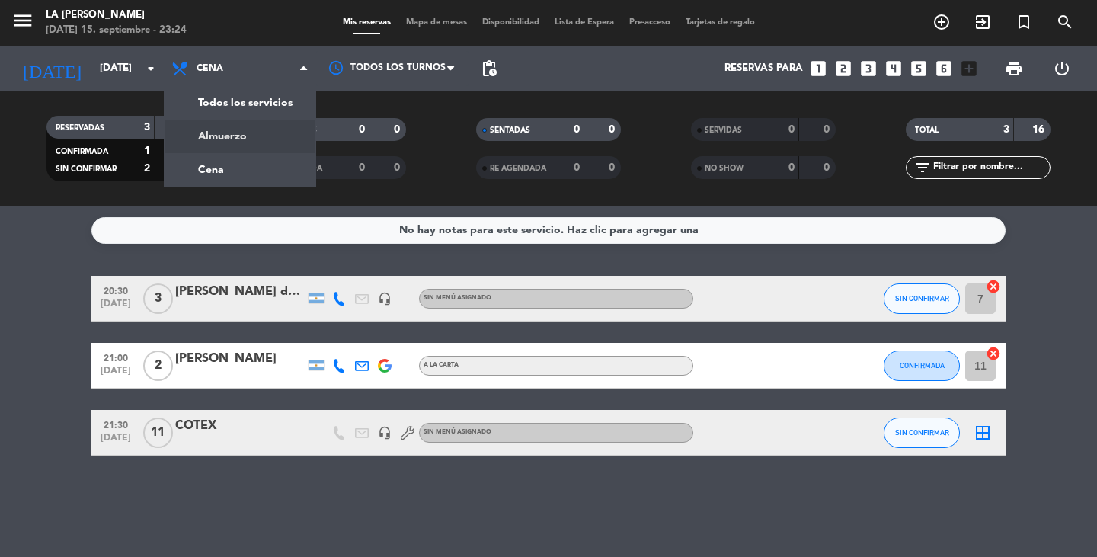
click at [230, 137] on div "menu LA [PERSON_NAME] [DATE] 15. septiembre - 23:24 Mis reservas Mapa de mesas …" at bounding box center [548, 103] width 1097 height 206
